Goal: Find specific page/section

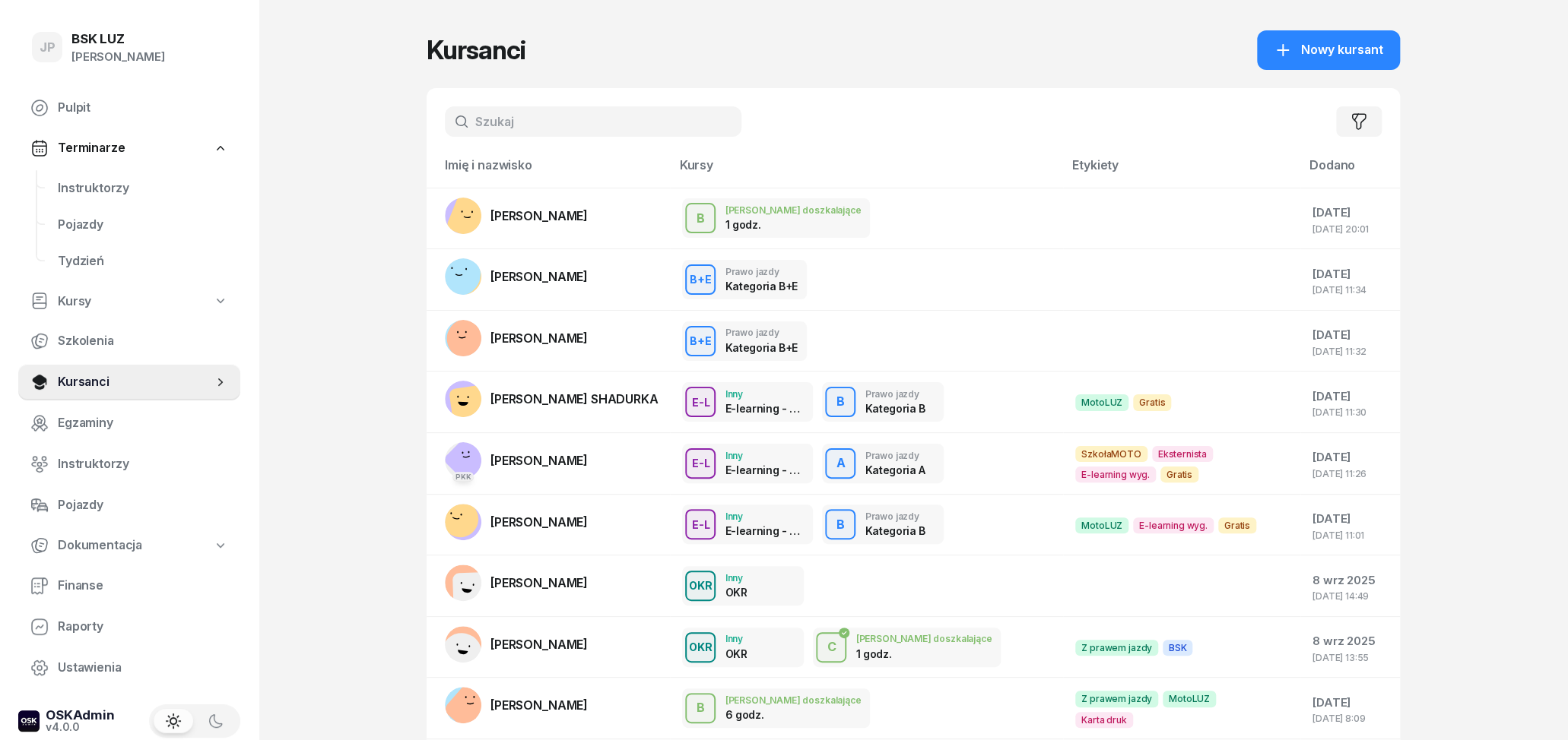
click at [550, 110] on input "text" at bounding box center [593, 122] width 296 height 31
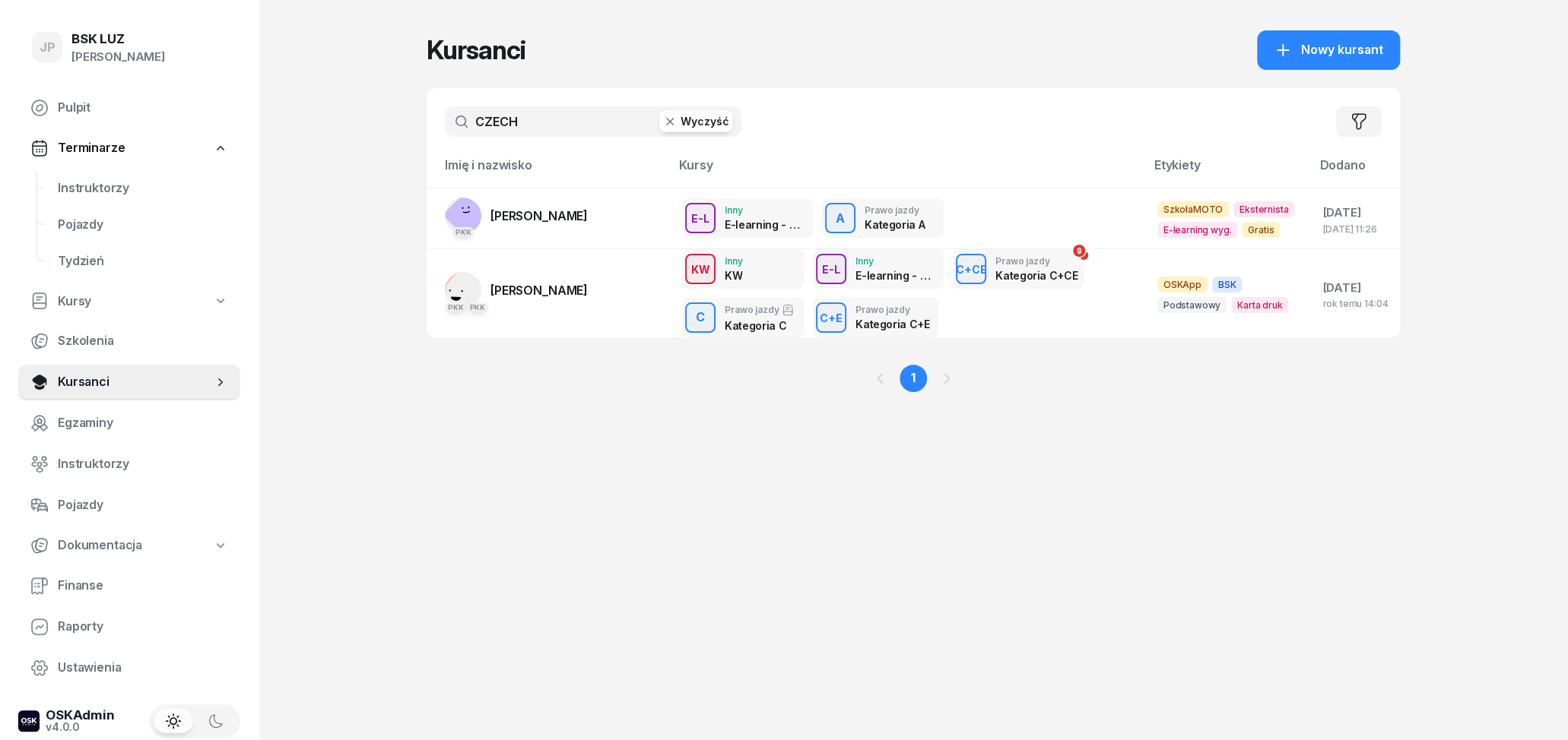
type input "CZECH"
click at [495, 215] on span "[PERSON_NAME]" at bounding box center [539, 216] width 97 height 15
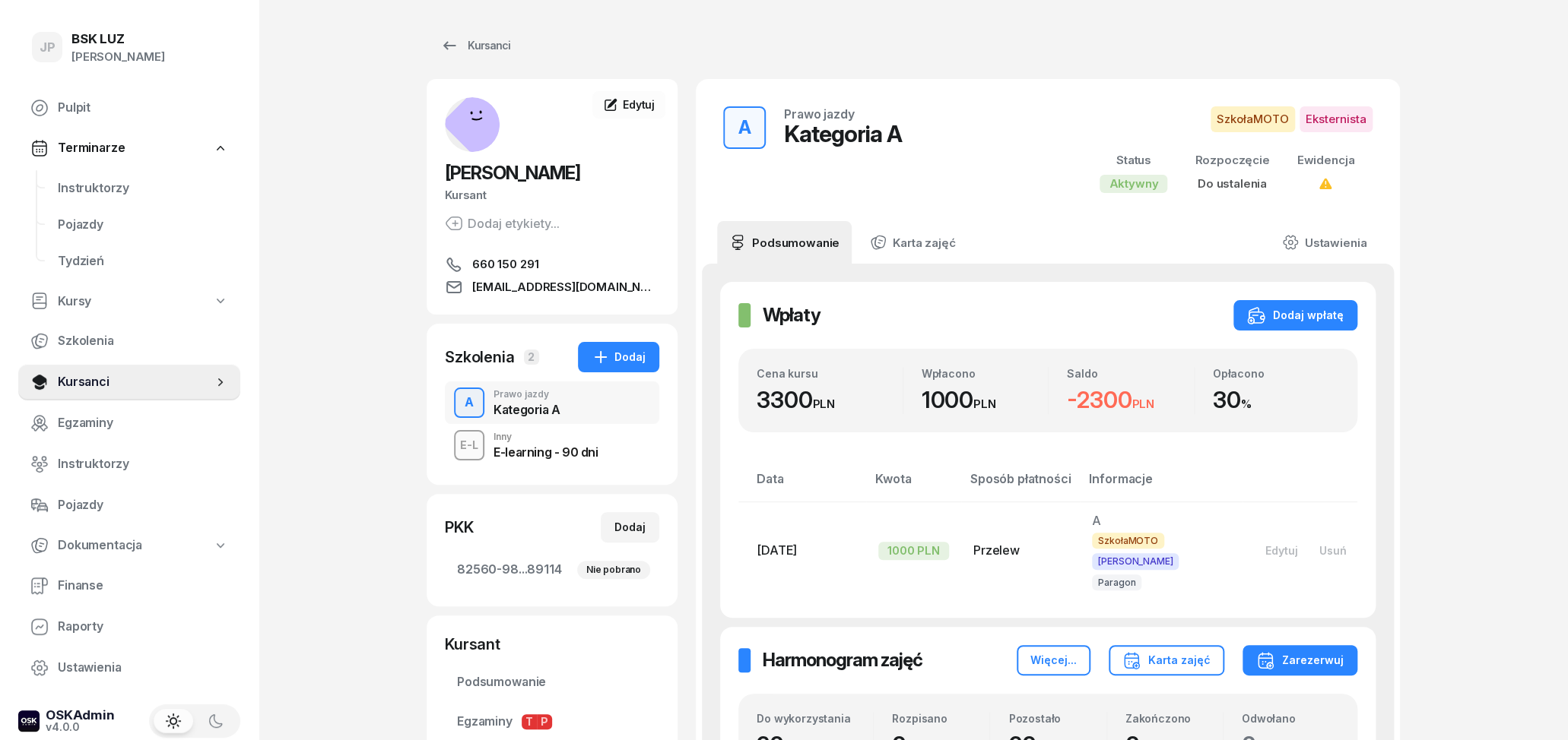
click at [541, 452] on div "E-learning - 90 dni" at bounding box center [546, 452] width 104 height 12
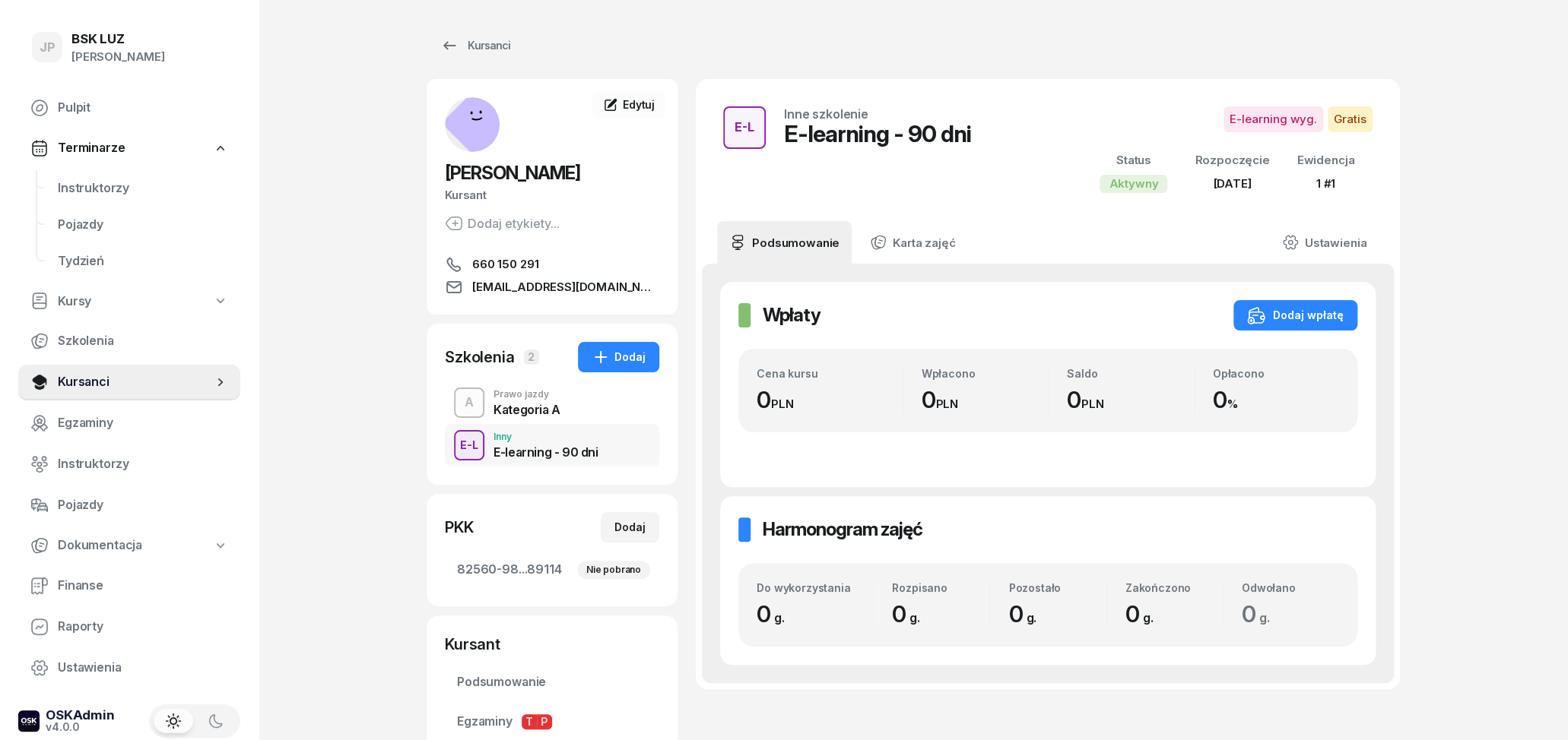
click at [540, 405] on div "Kategoria A" at bounding box center [527, 410] width 67 height 12
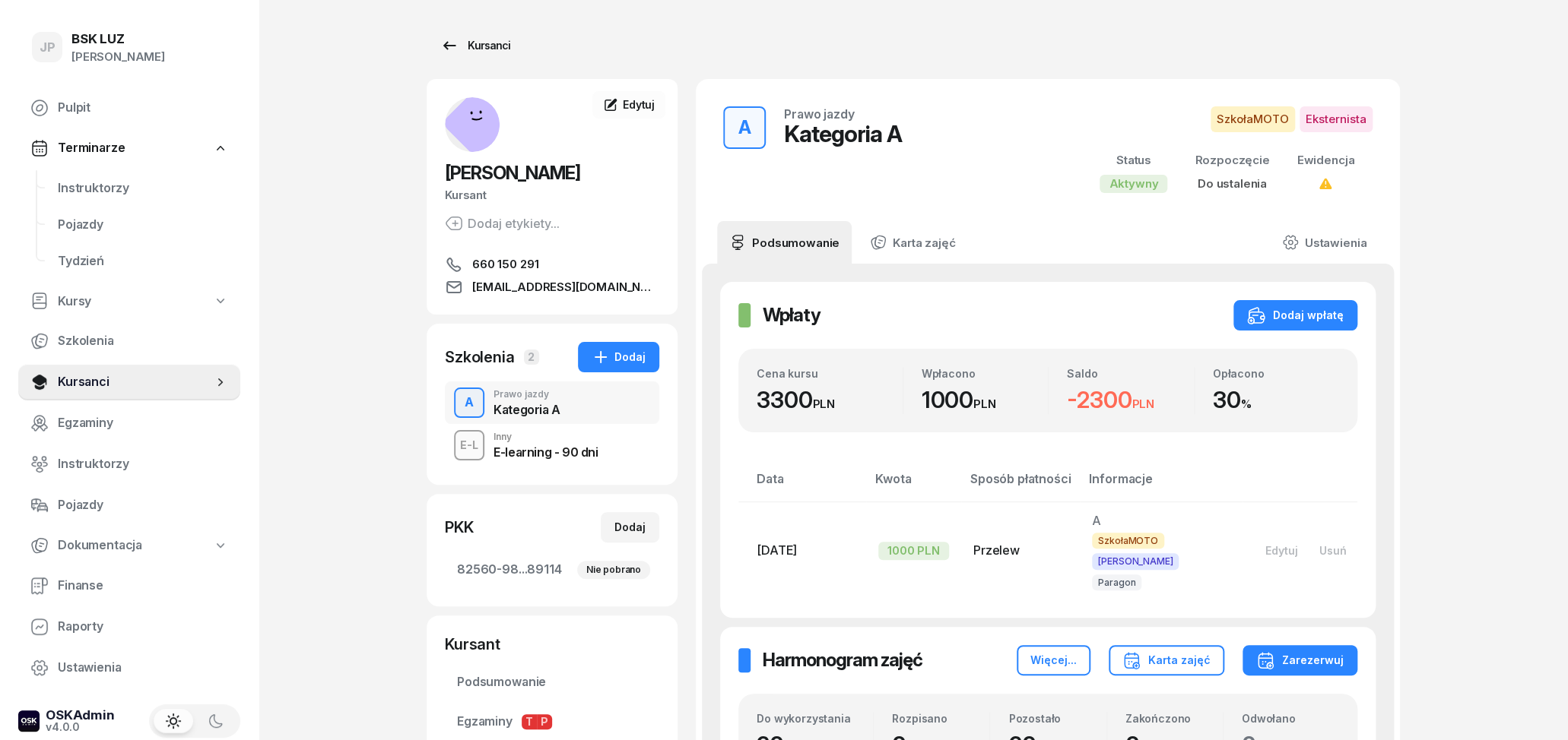
click at [454, 46] on icon at bounding box center [448, 45] width 18 height 18
